Goal: Browse casually: Explore the website without a specific task or goal

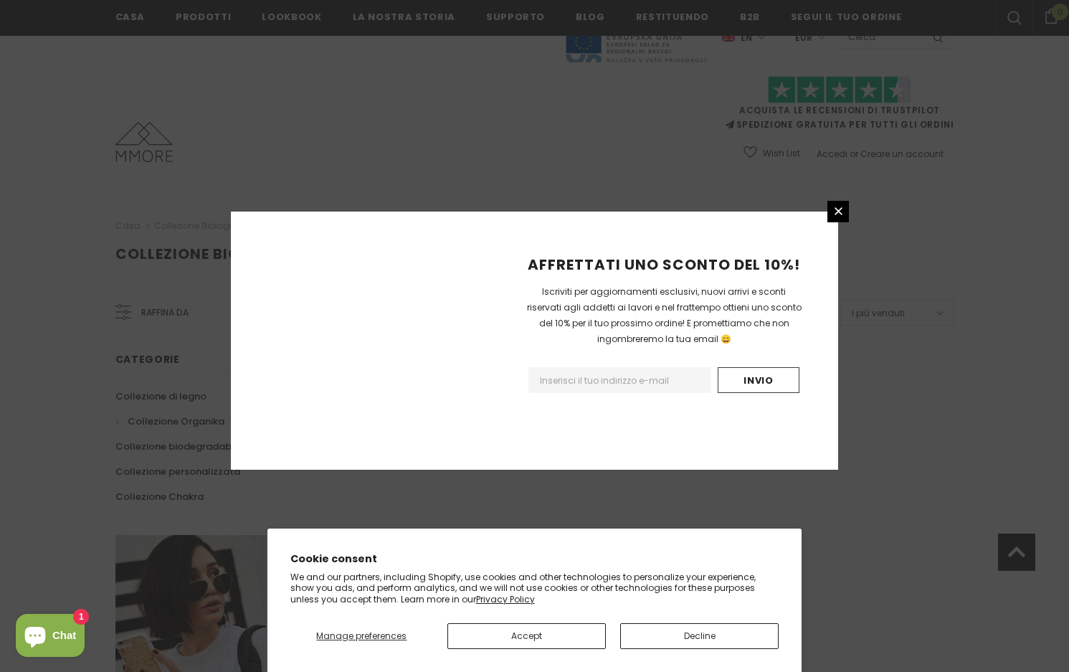
scroll to position [798, 0]
